Goal: Find specific page/section: Find specific page/section

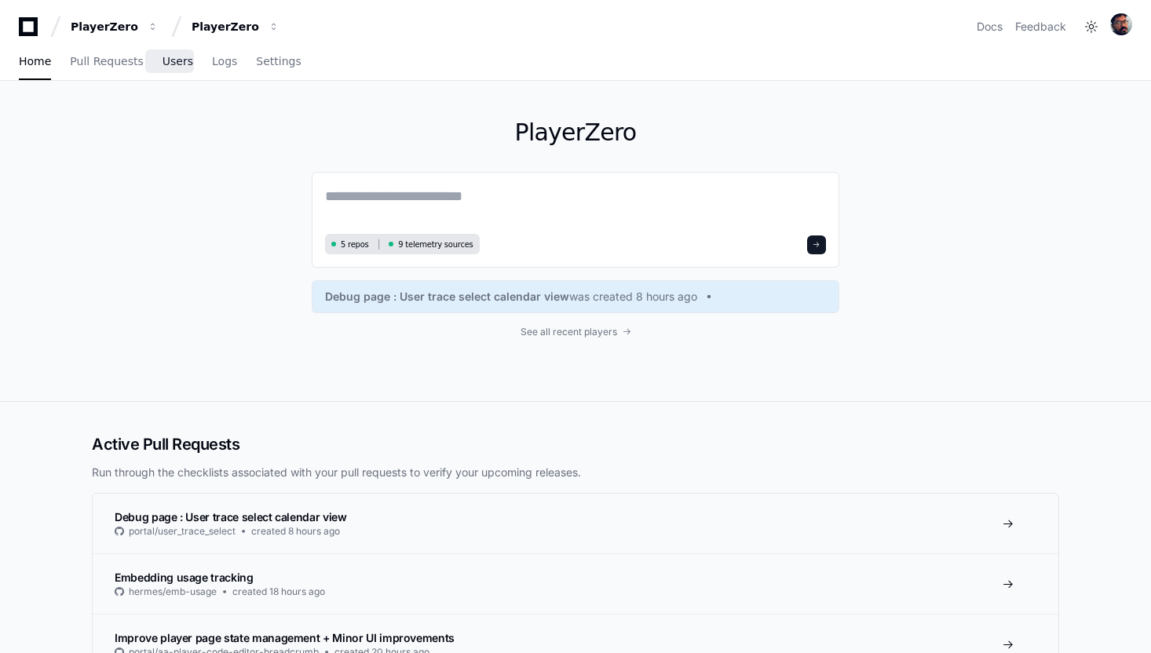
click at [167, 57] on span "Users" at bounding box center [177, 61] width 31 height 9
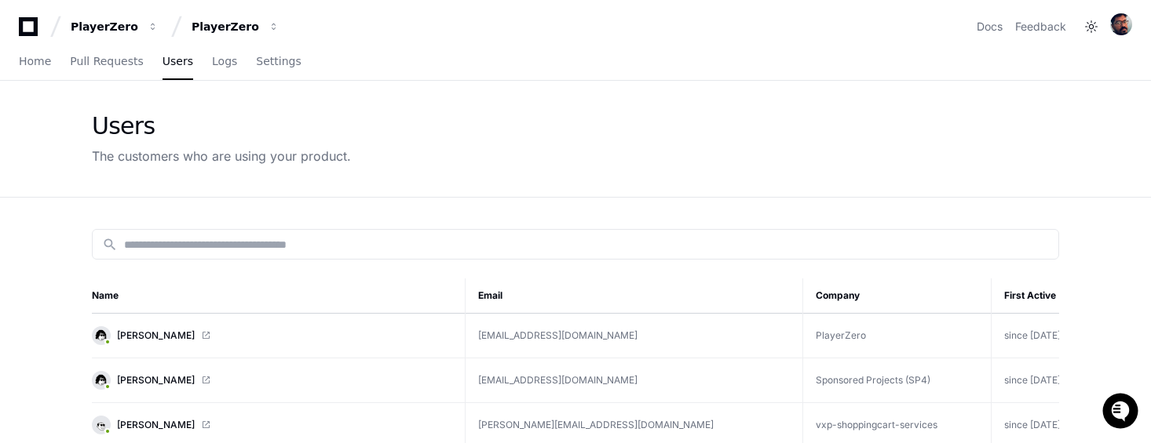
click at [602, 53] on div "Home Pull Requests Users Logs Settings" at bounding box center [575, 62] width 1113 height 36
